Goal: Check status: Check status

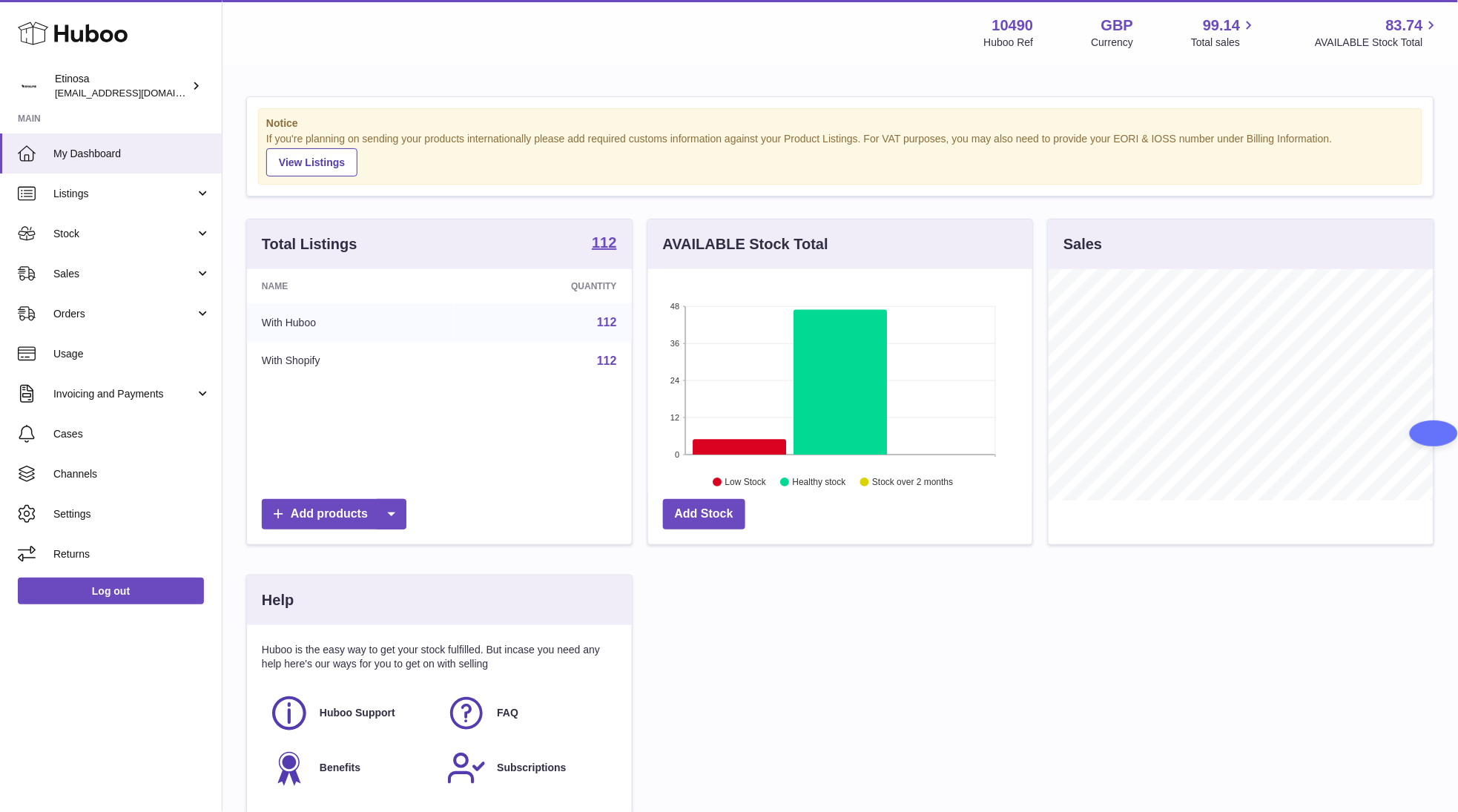
scroll to position [231, 390]
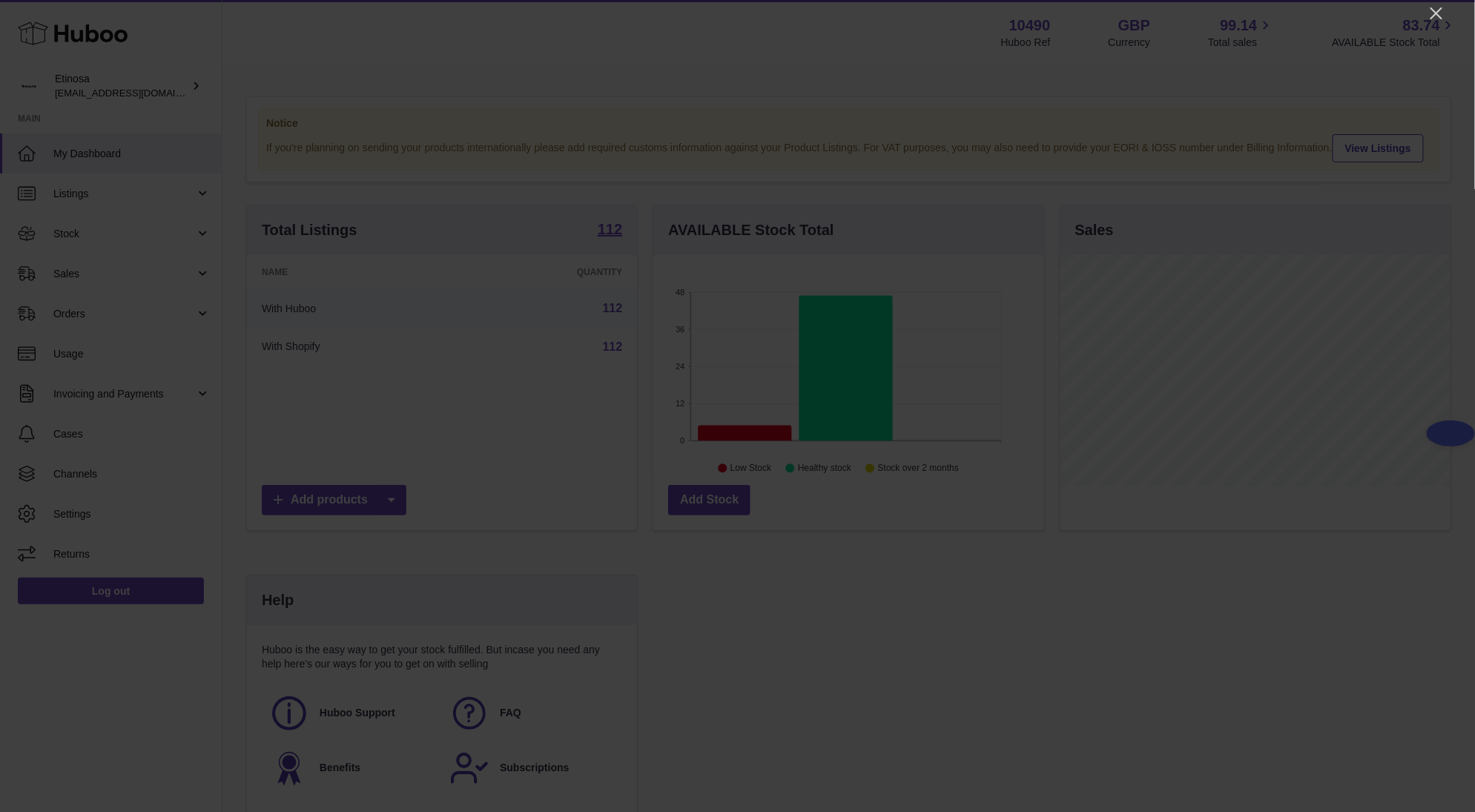
drag, startPoint x: 1432, startPoint y: 15, endPoint x: 1423, endPoint y: 23, distance: 12.0
click at [1434, 15] on icon "Close" at bounding box center [1436, 13] width 18 height 18
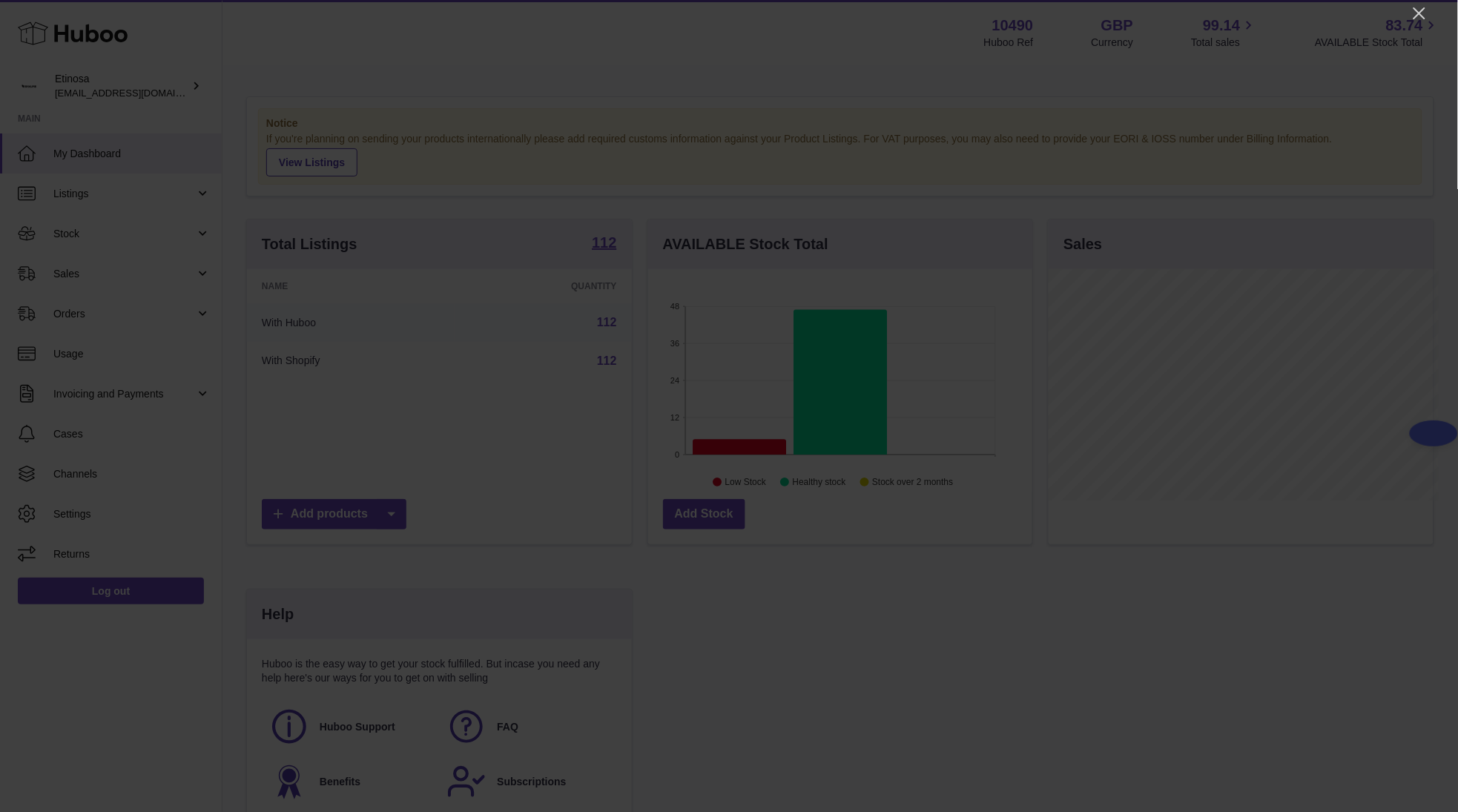
scroll to position [741224, 741048]
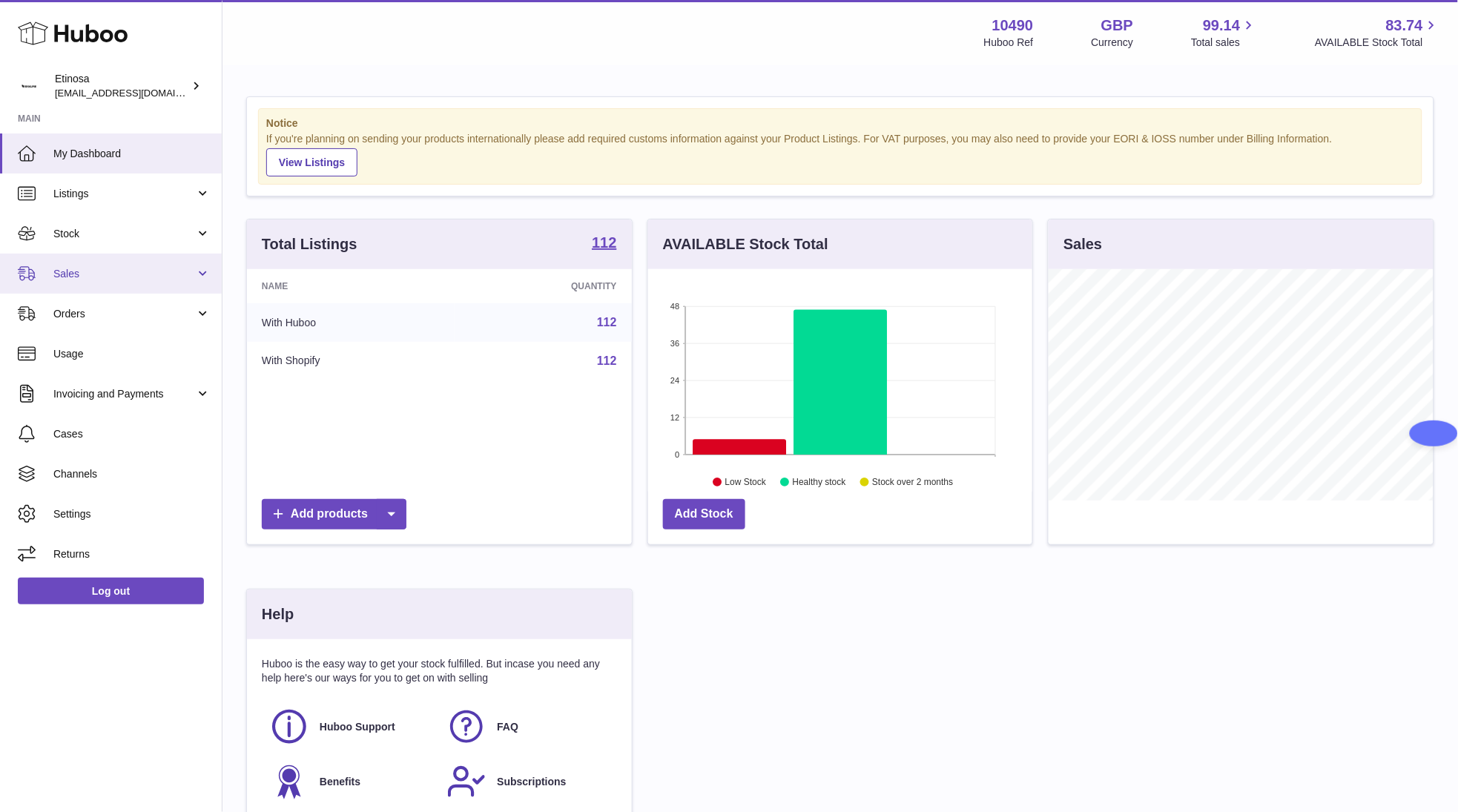
click at [135, 281] on link "Sales" at bounding box center [111, 273] width 222 height 40
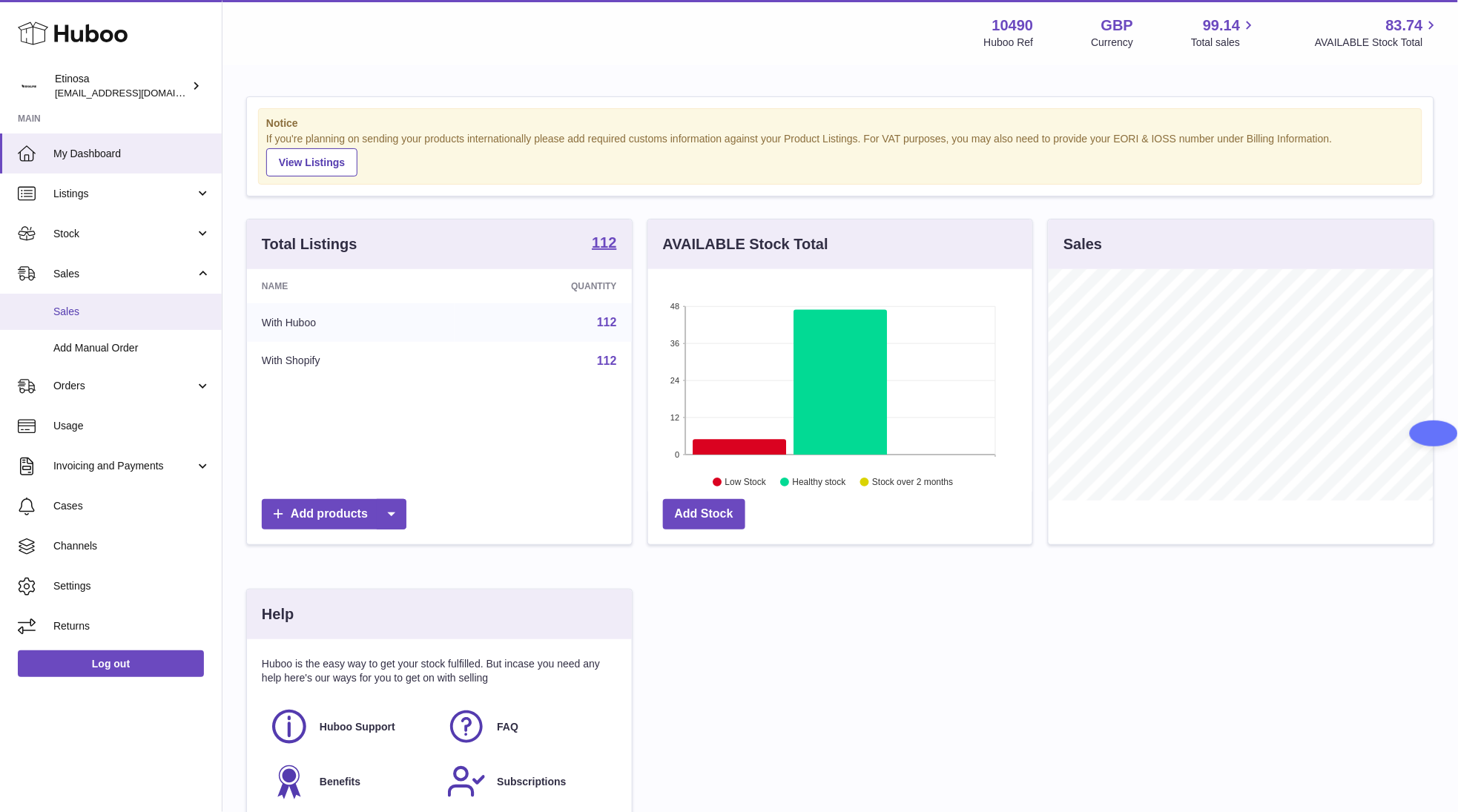
click at [110, 300] on link "Sales" at bounding box center [111, 312] width 222 height 36
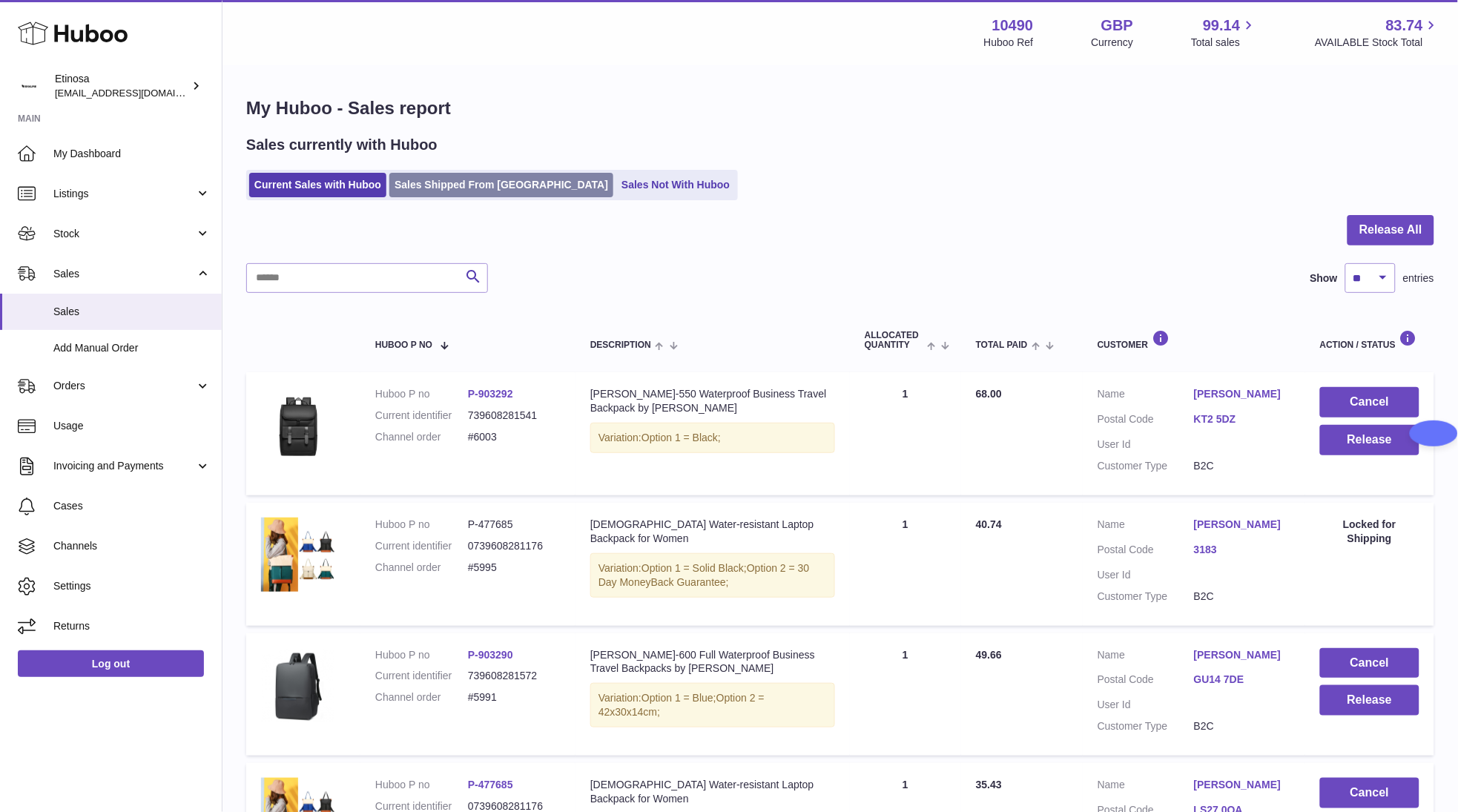
click at [448, 178] on link "Sales Shipped From Huboo" at bounding box center [501, 185] width 224 height 25
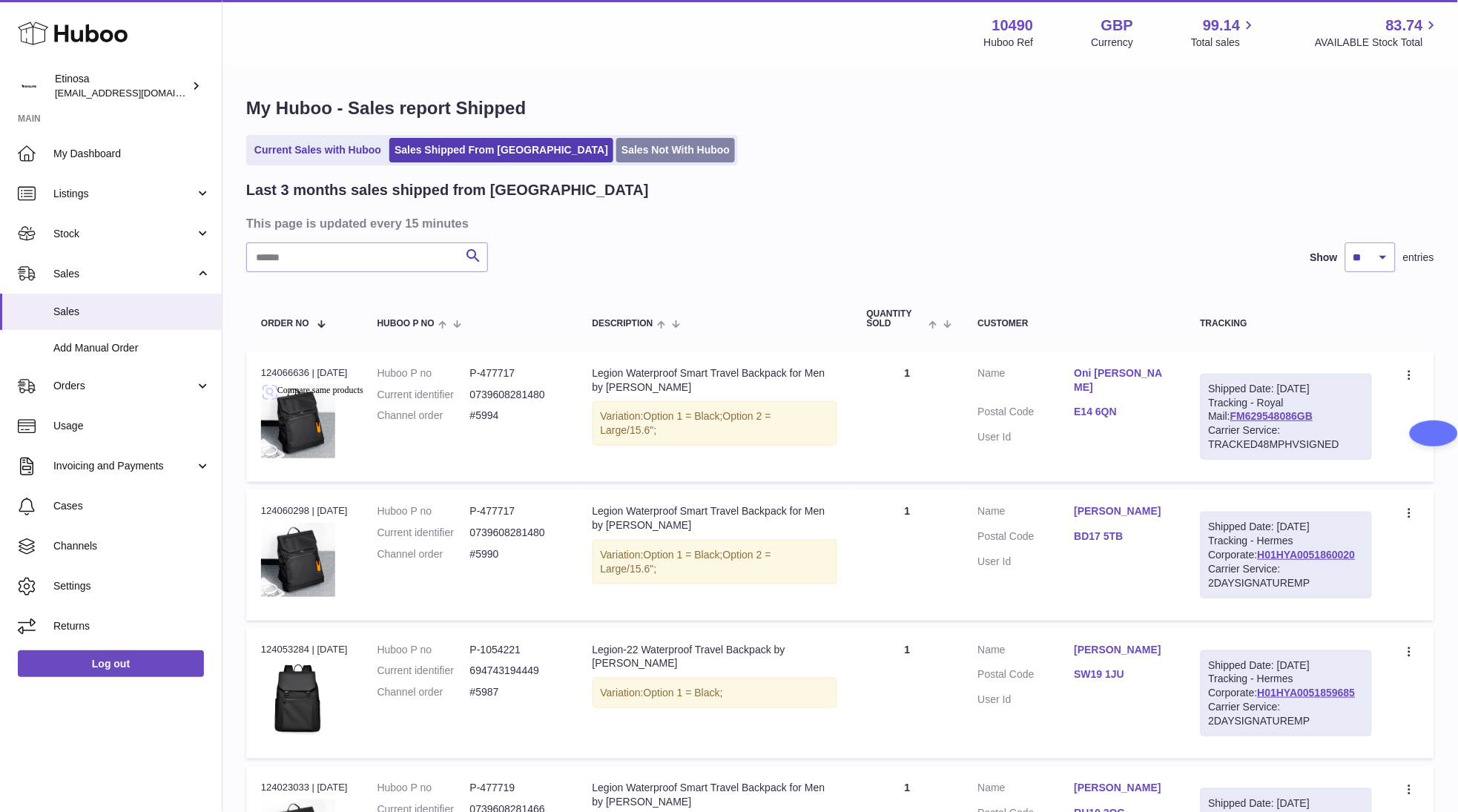
click at [616, 159] on link "Sales Not With Huboo" at bounding box center [676, 150] width 119 height 25
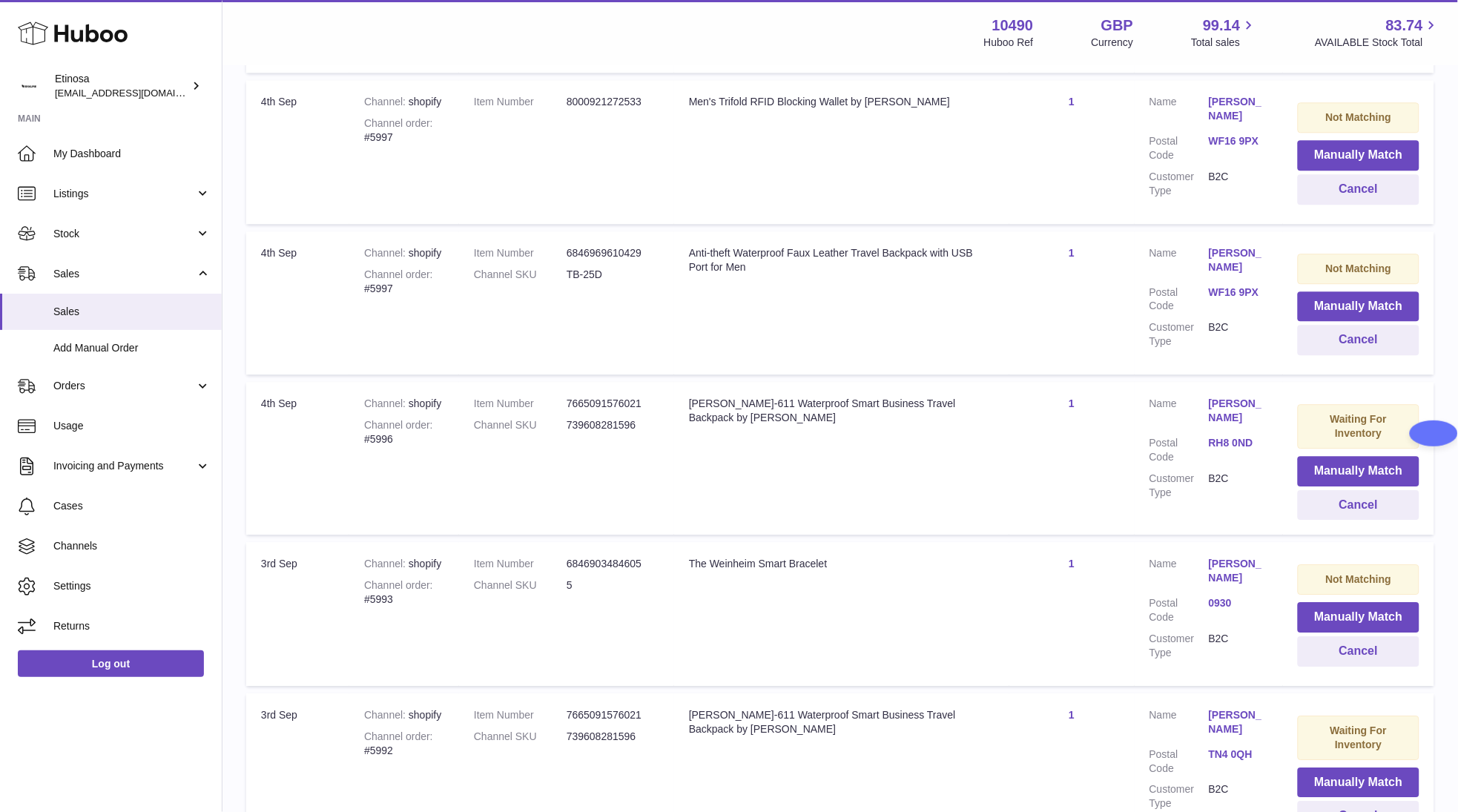
scroll to position [1313, 0]
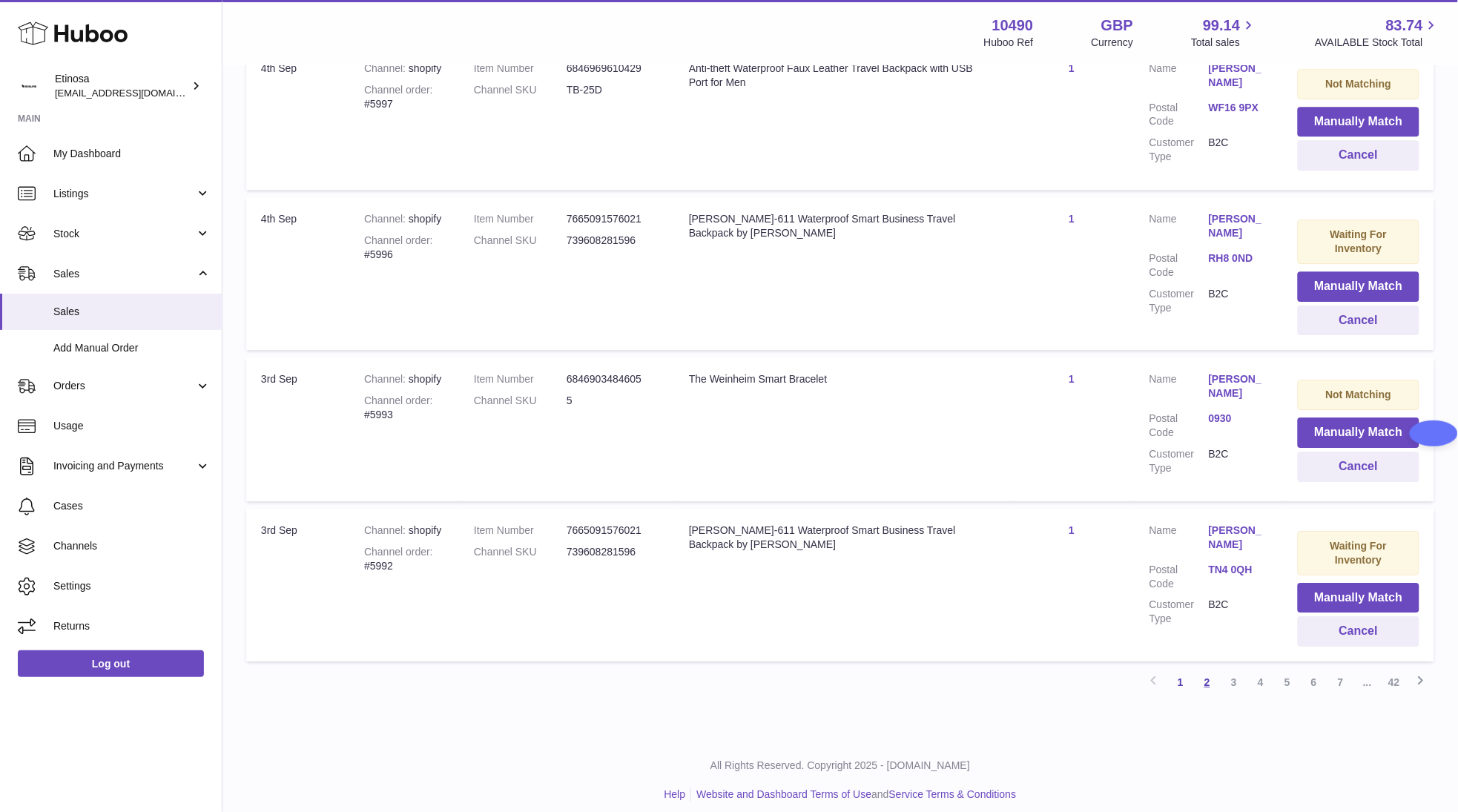
click at [1207, 671] on link "2" at bounding box center [1207, 682] width 27 height 27
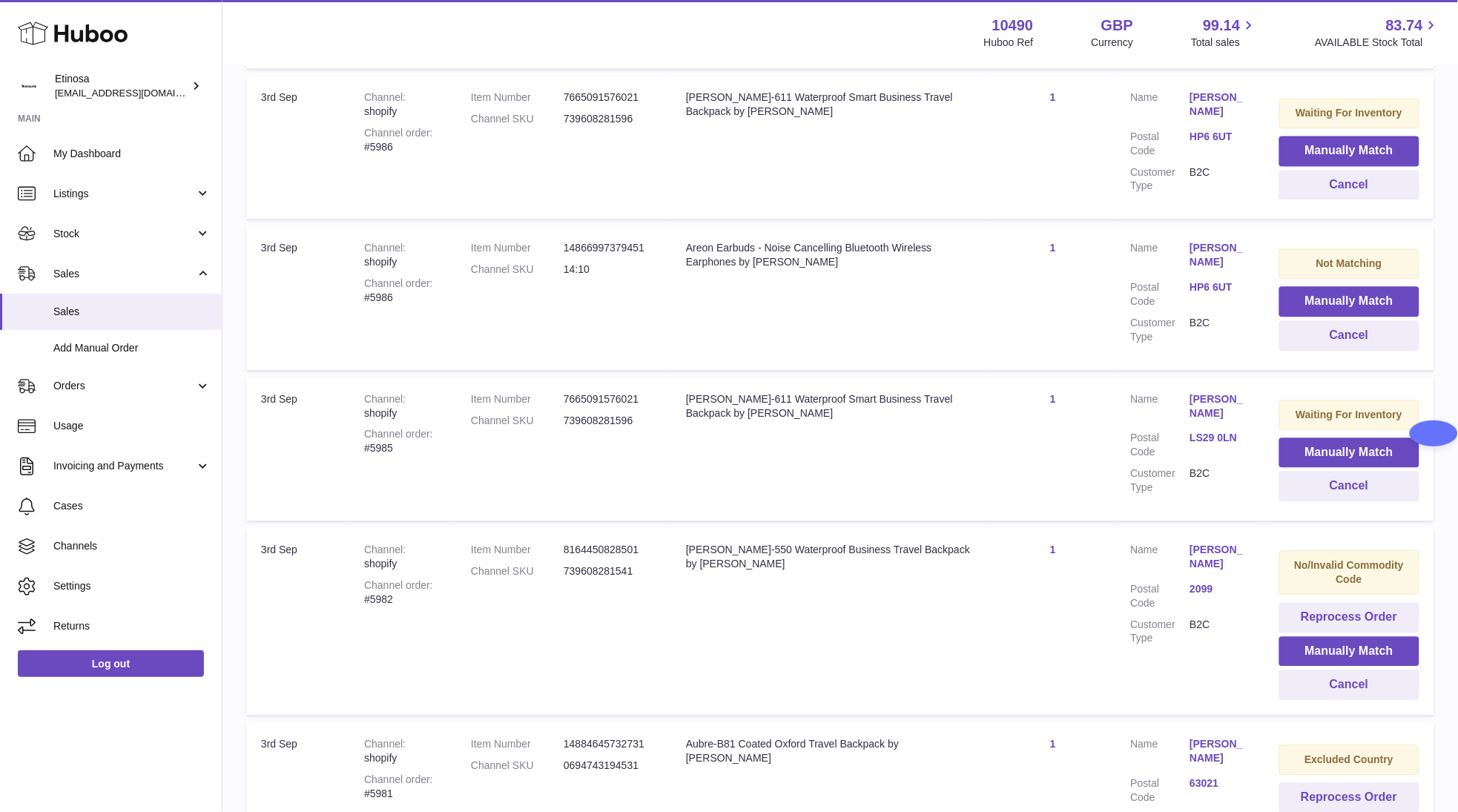
scroll to position [1067, 0]
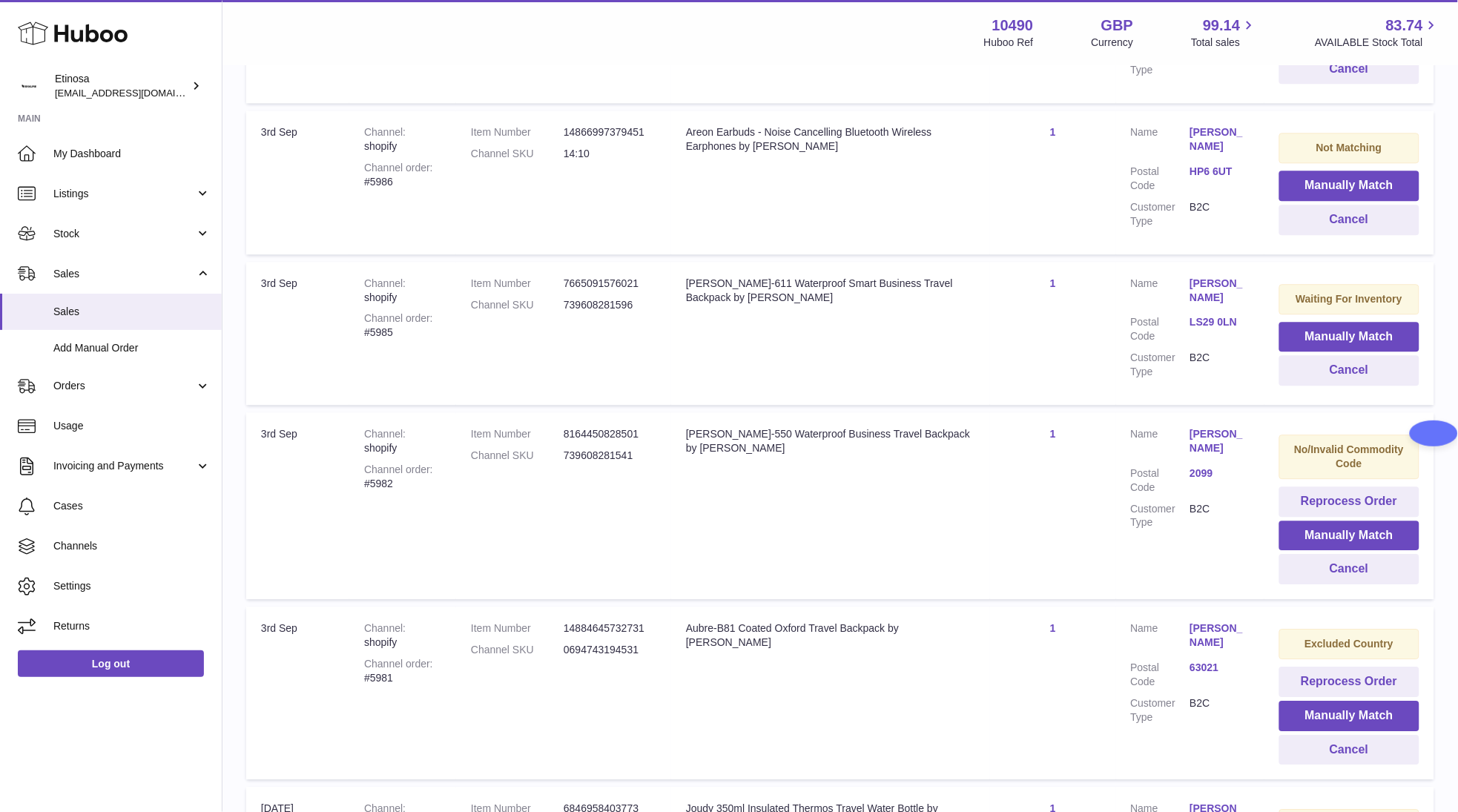
click at [790, 756] on td "Title Aubre-B81 Coated Oxford Travel Backpack by Wolph" at bounding box center [830, 693] width 319 height 173
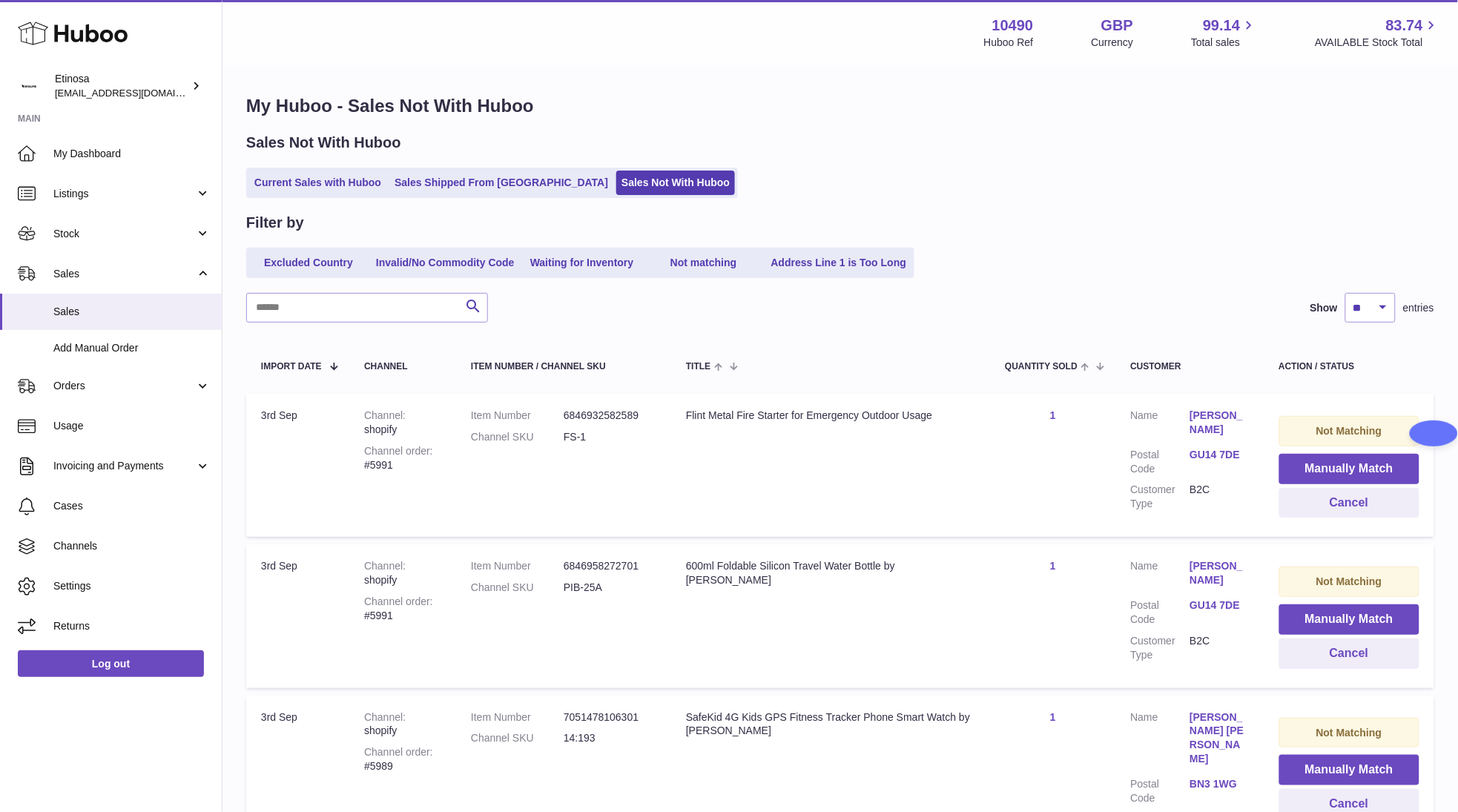
scroll to position [0, 0]
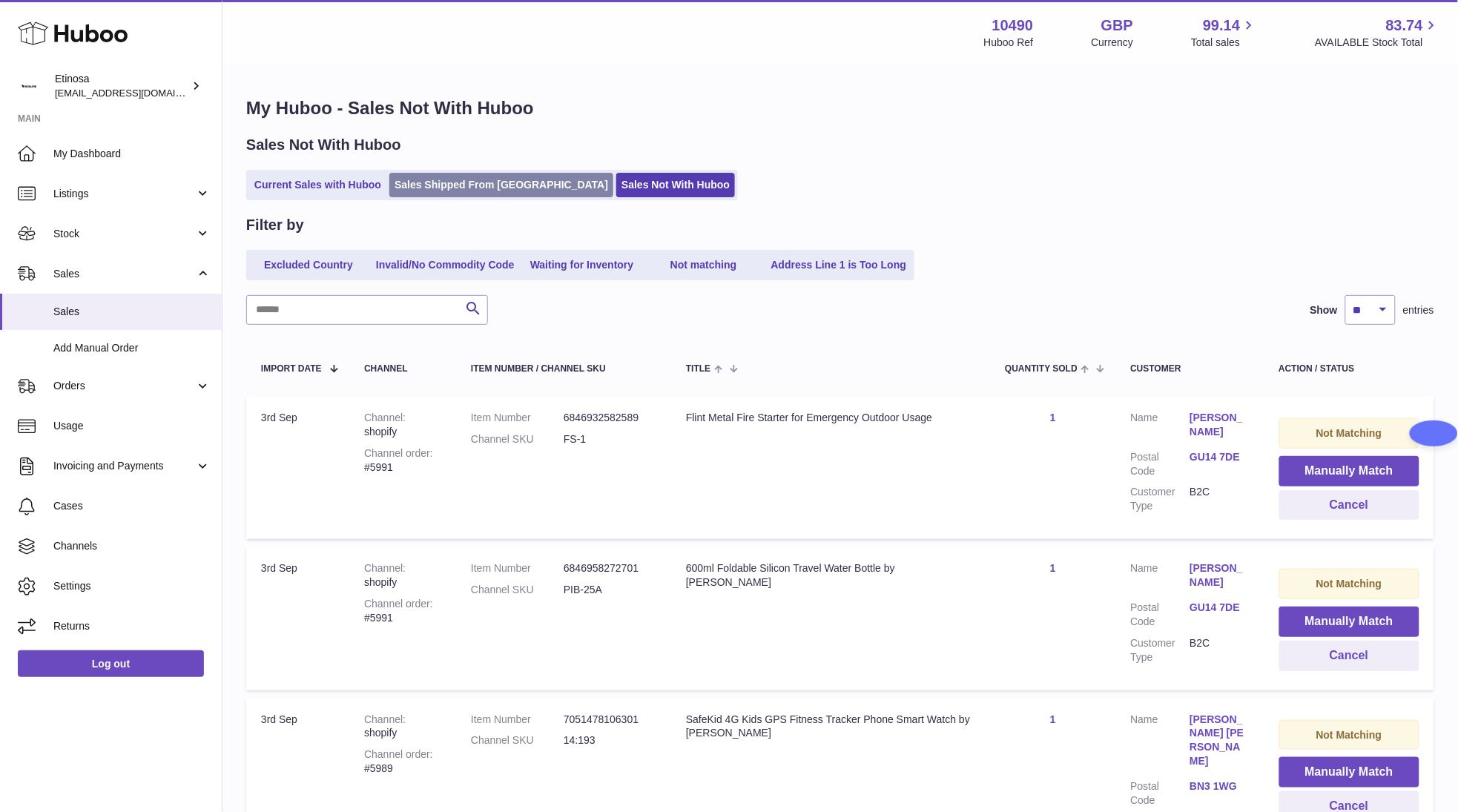
click at [448, 178] on link "Sales Shipped From Huboo" at bounding box center [501, 185] width 224 height 25
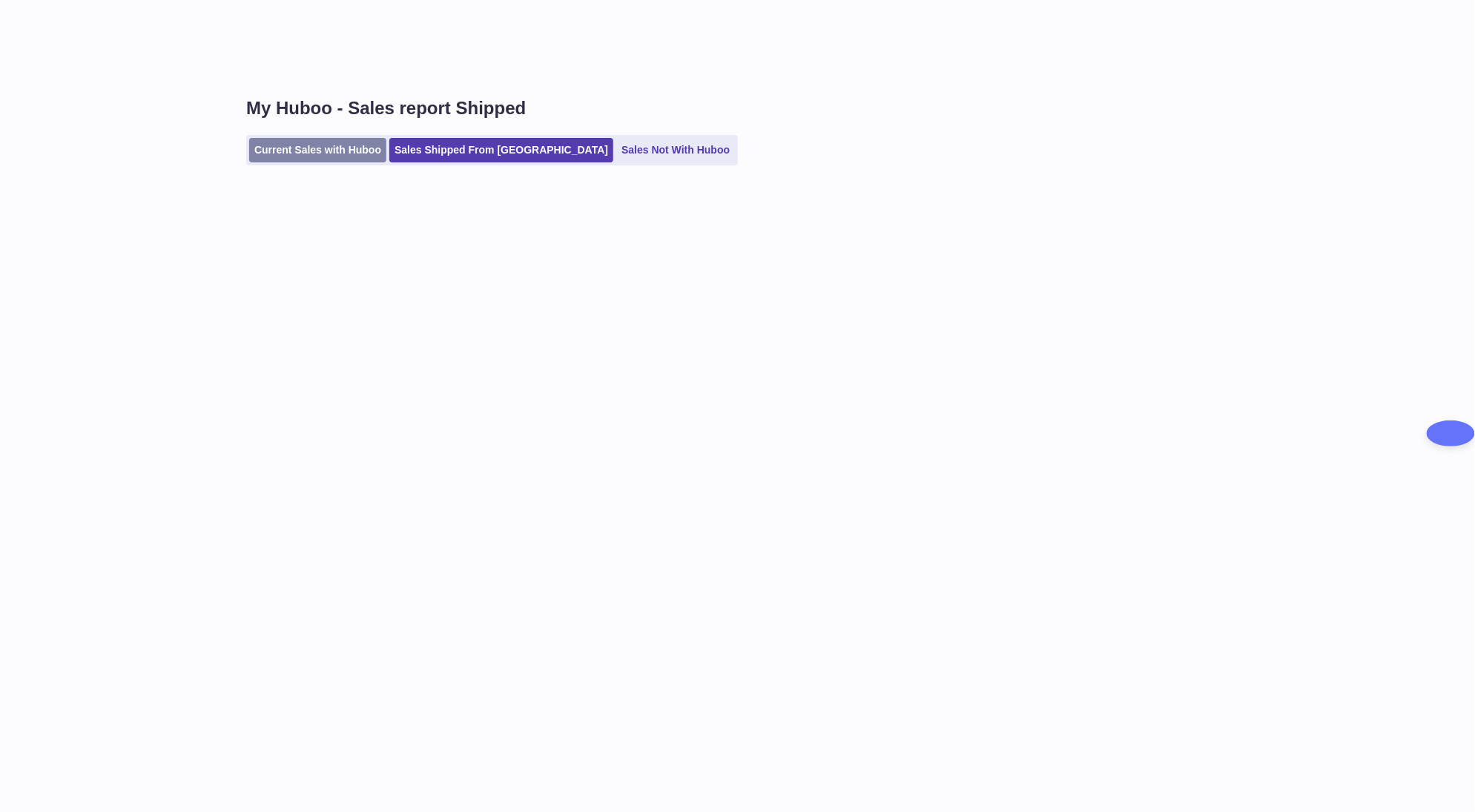
click at [349, 157] on link "Current Sales with Huboo" at bounding box center [318, 150] width 137 height 25
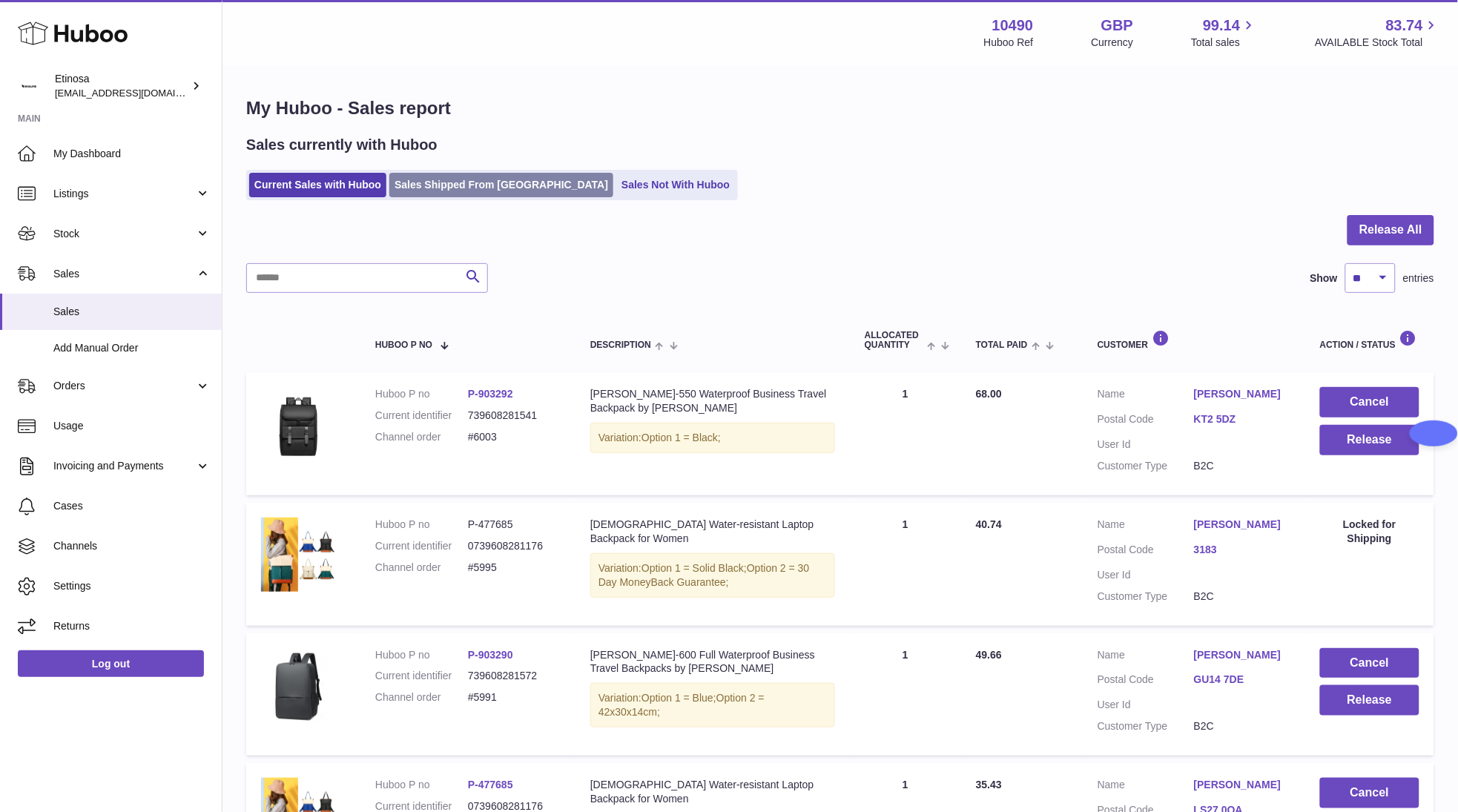
click at [465, 189] on link "Sales Shipped From [GEOGRAPHIC_DATA]" at bounding box center [501, 185] width 224 height 25
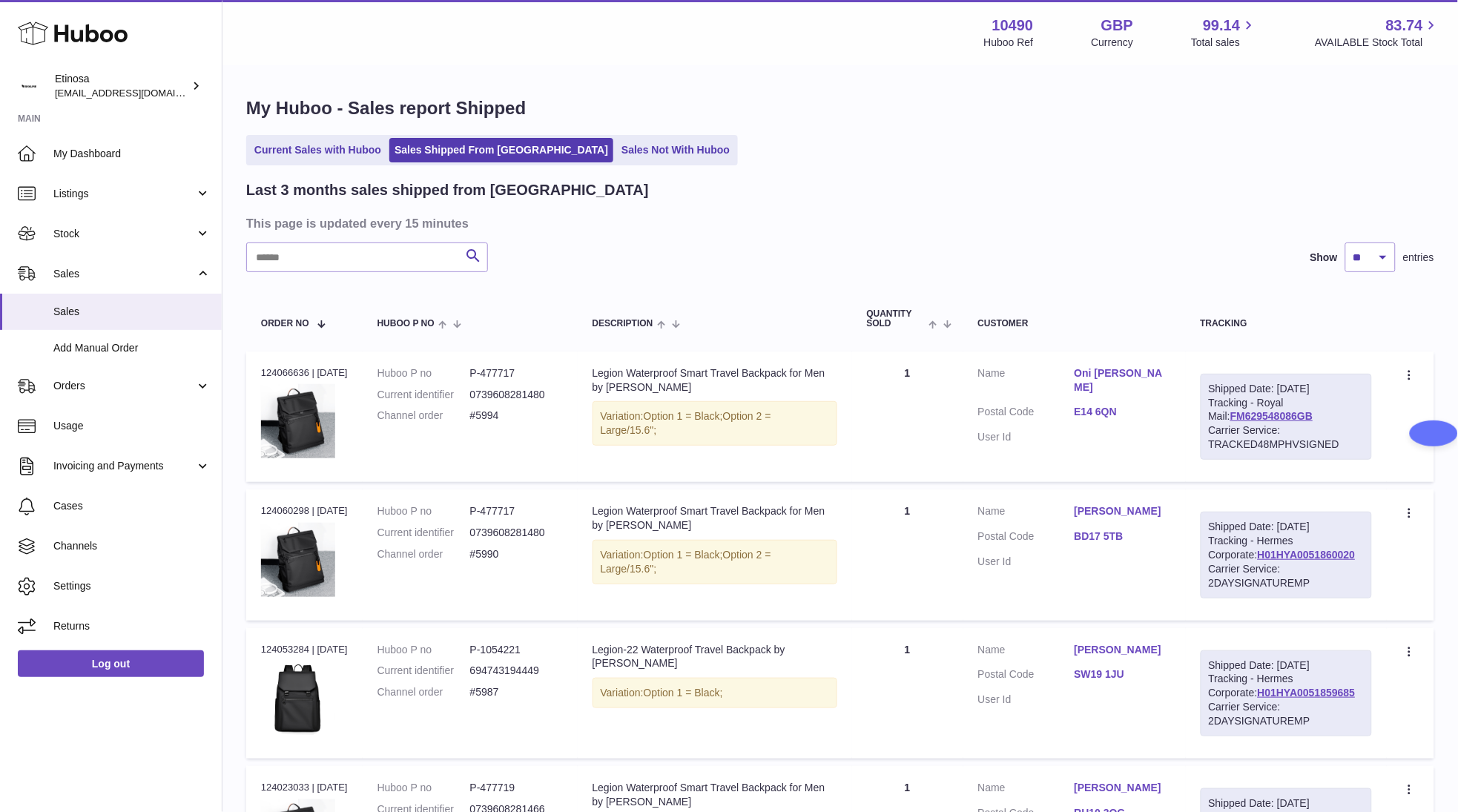
click at [318, 135] on ul "Current Sales with Huboo Sales Shipped From [GEOGRAPHIC_DATA] Sales Not With Hu…" at bounding box center [492, 150] width 492 height 30
click at [318, 143] on link "Current Sales with Huboo" at bounding box center [318, 150] width 137 height 25
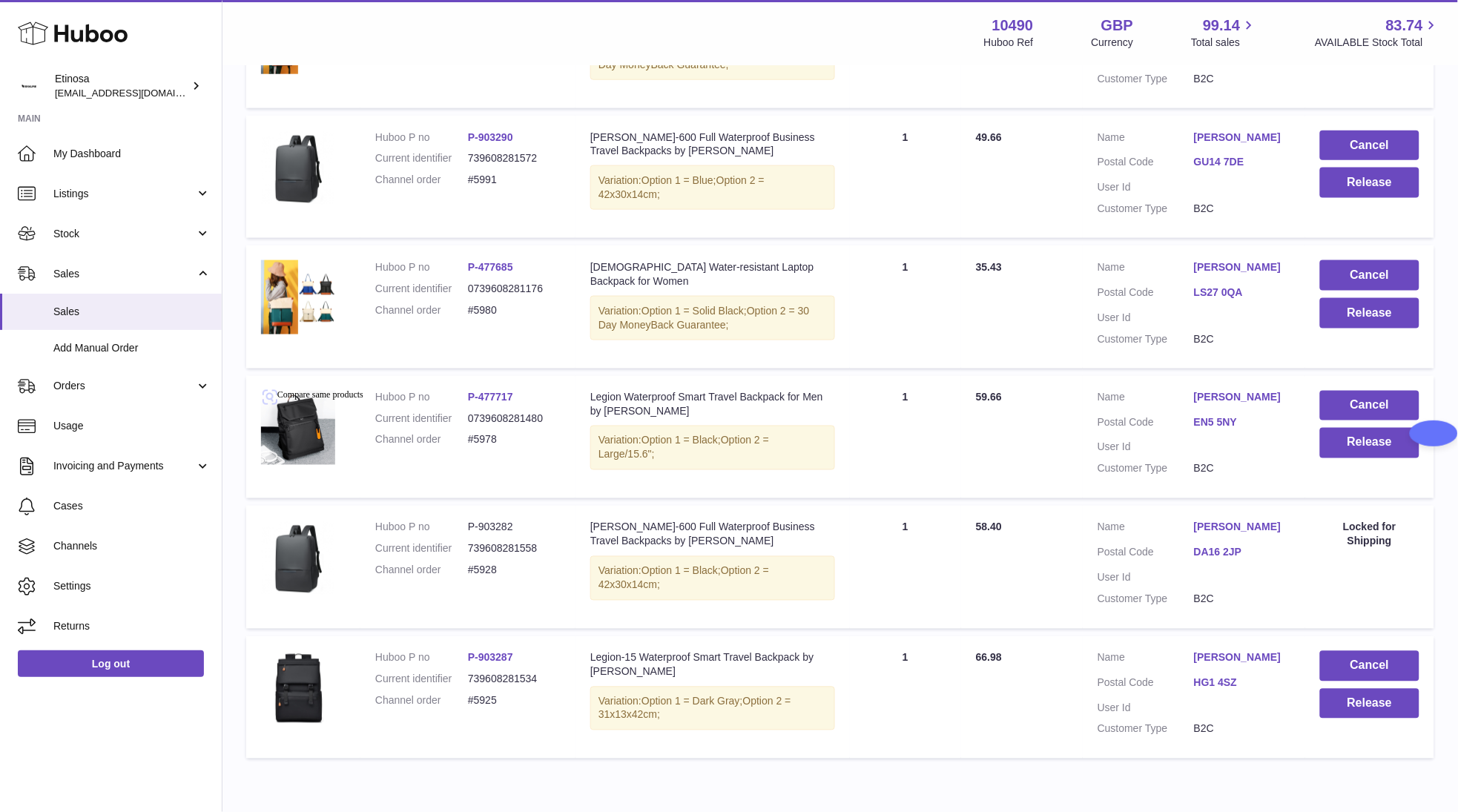
scroll to position [585, 0]
